Goal: Navigation & Orientation: Find specific page/section

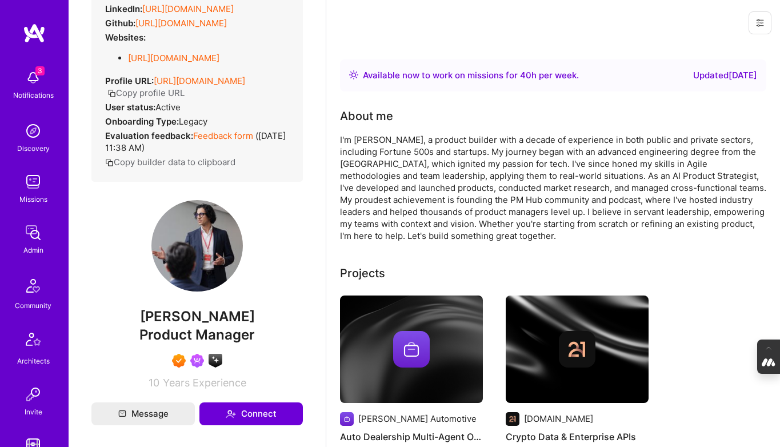
scroll to position [137, 0]
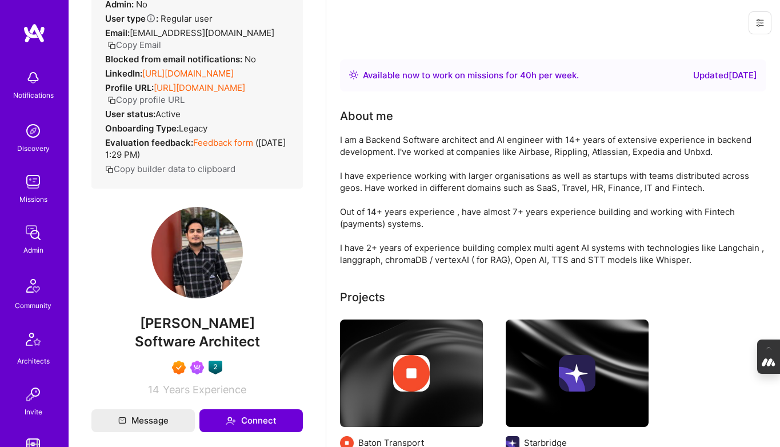
scroll to position [84, 0]
